Goal: Transaction & Acquisition: Purchase product/service

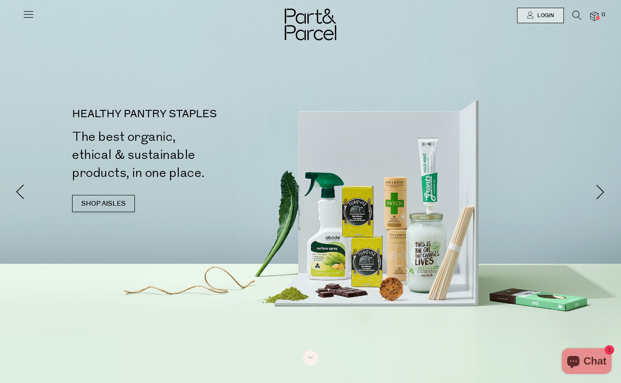
click at [573, 13] on icon at bounding box center [576, 15] width 9 height 9
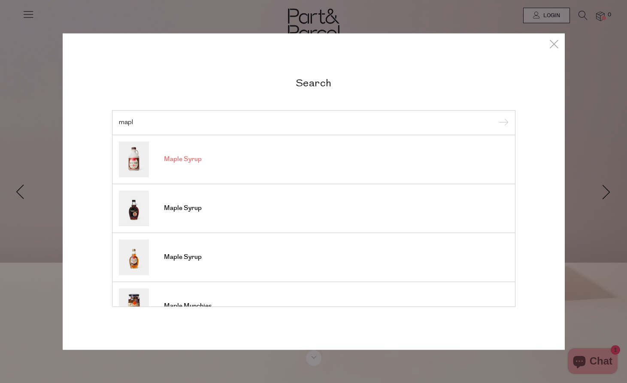
type input "mapl"
click at [193, 159] on span "Maple Syrup" at bounding box center [183, 159] width 38 height 9
